Goal: Navigation & Orientation: Find specific page/section

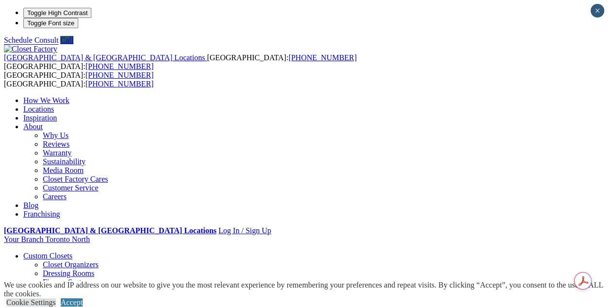
click at [57, 287] on link "Reach-in Closets" at bounding box center [69, 291] width 53 height 8
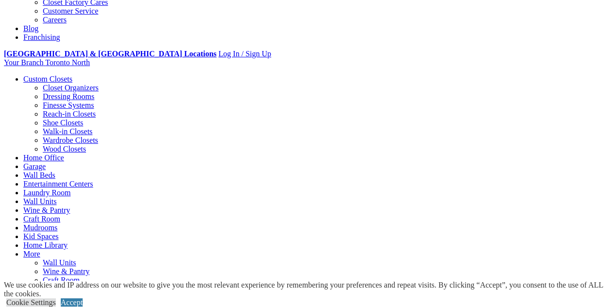
select select "**"
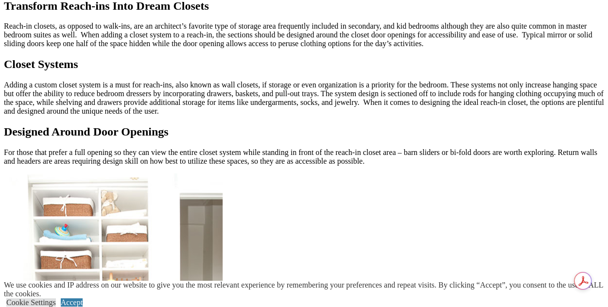
scroll to position [924, 0]
